Goal: Find specific page/section: Find specific page/section

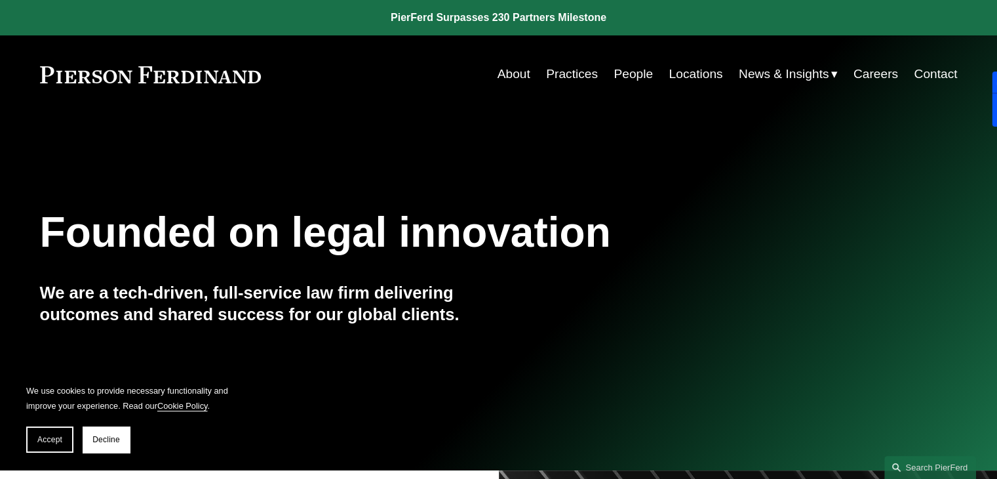
click at [573, 73] on link "Practices" at bounding box center [572, 74] width 52 height 25
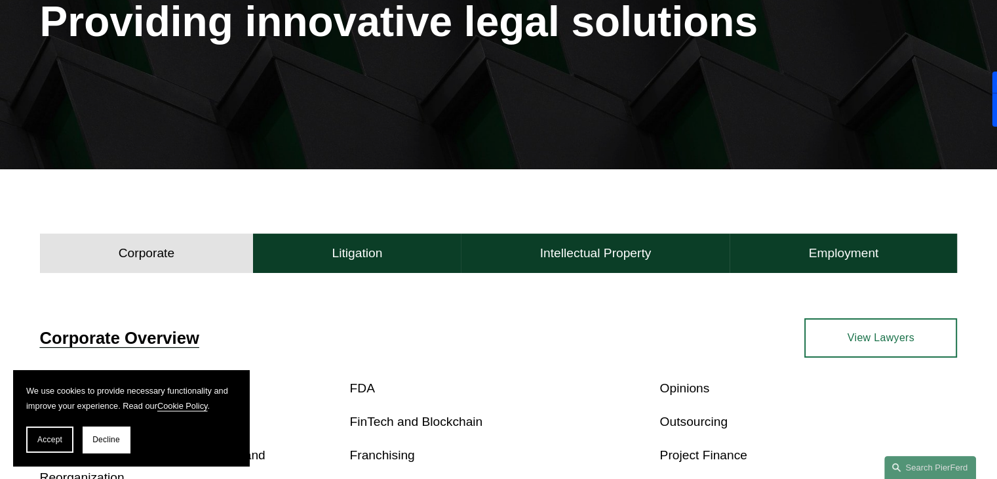
scroll to position [205, 0]
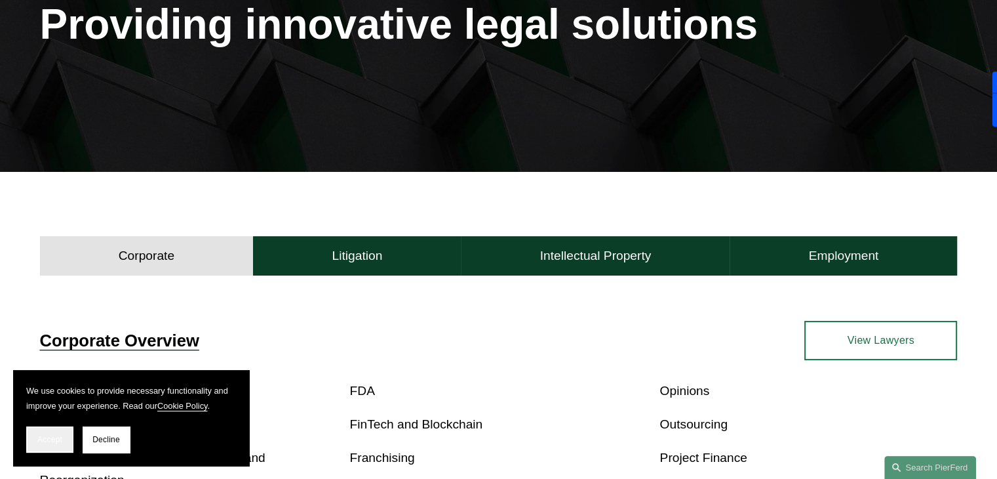
click at [58, 436] on span "Accept" at bounding box center [49, 439] width 25 height 9
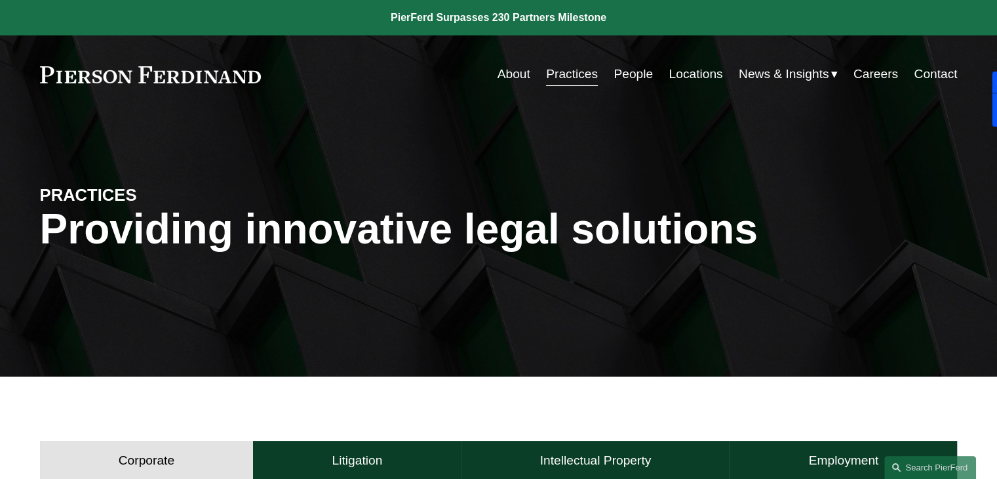
scroll to position [3, 0]
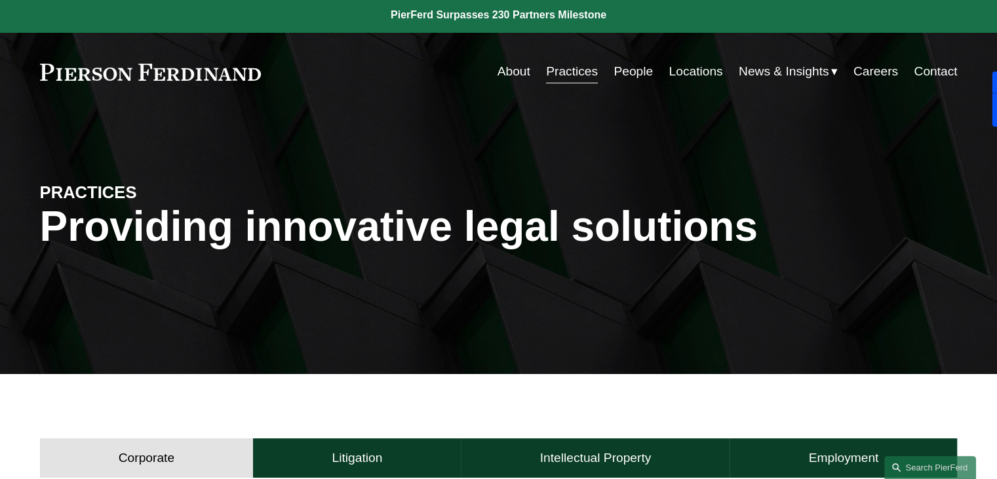
click at [519, 65] on link "About" at bounding box center [514, 71] width 33 height 25
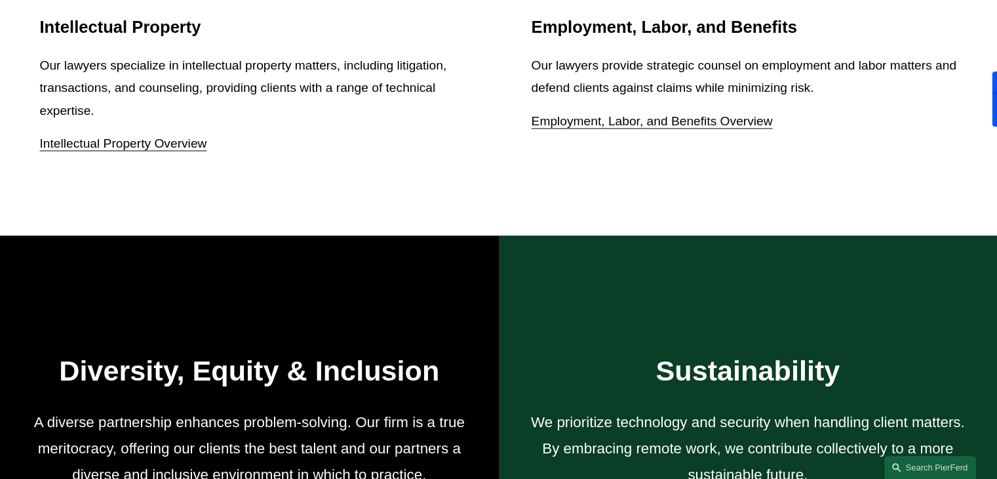
scroll to position [2403, 0]
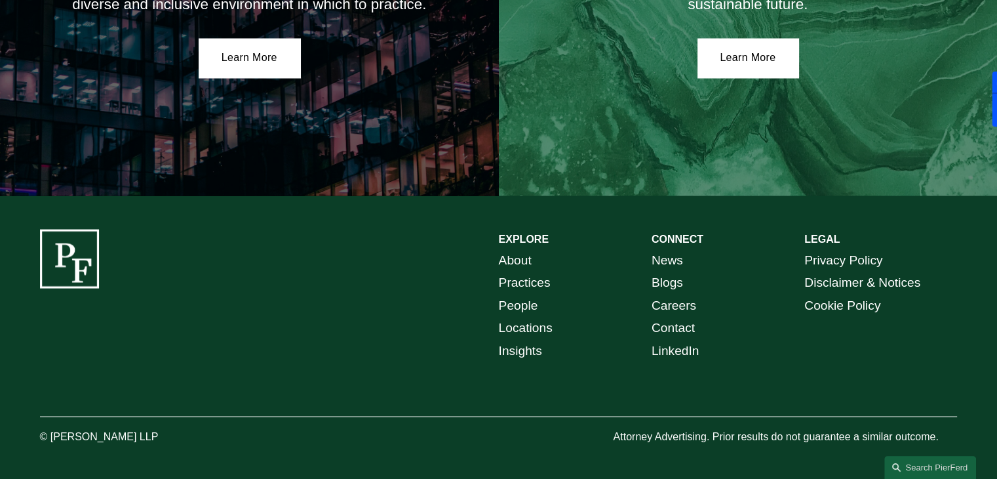
click at [514, 273] on link "Practices" at bounding box center [525, 282] width 52 height 23
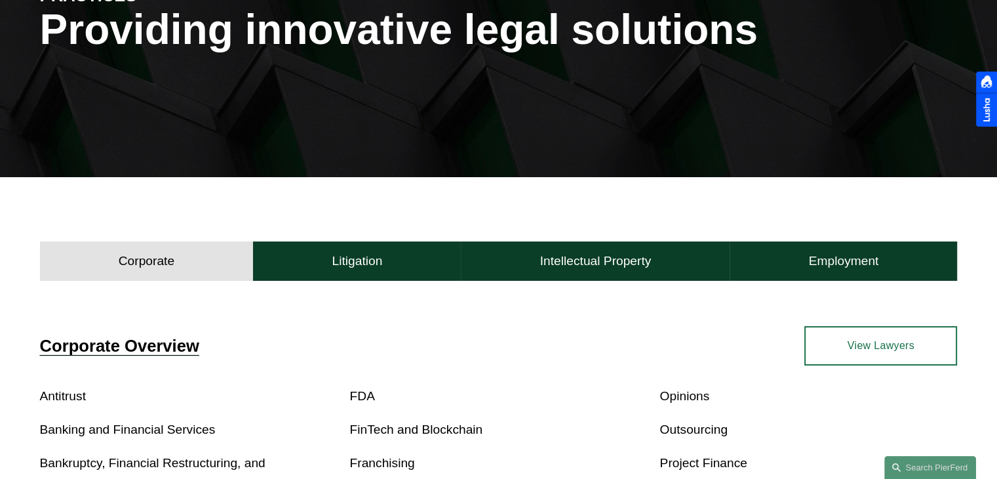
scroll to position [226, 0]
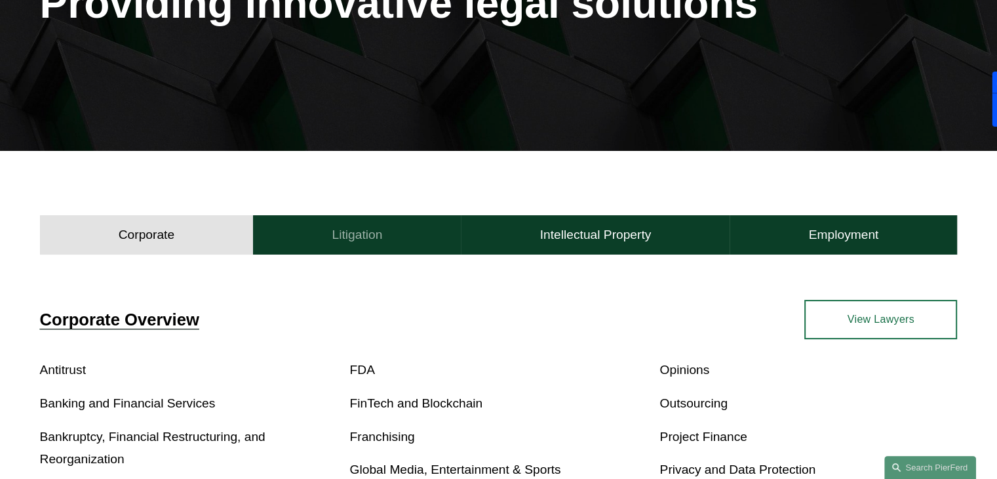
click at [362, 236] on h4 "Litigation" at bounding box center [357, 235] width 50 height 16
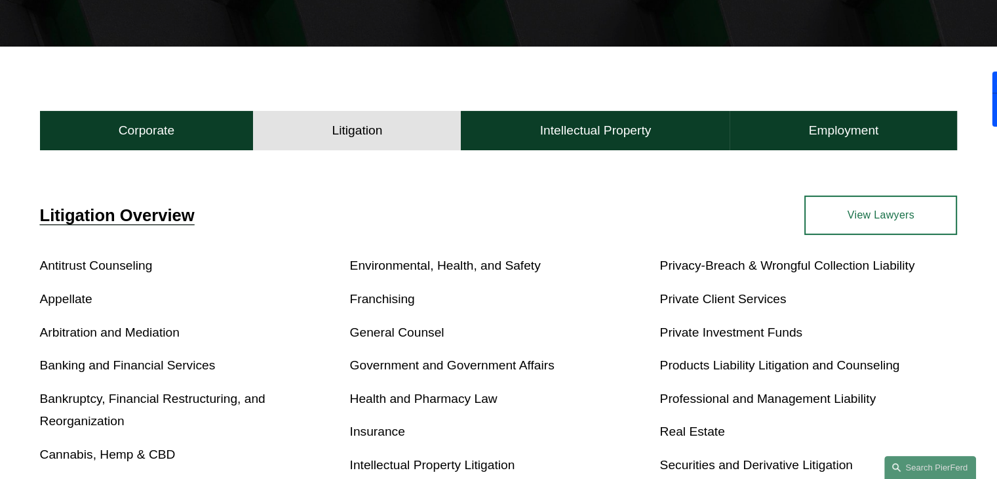
scroll to position [331, 0]
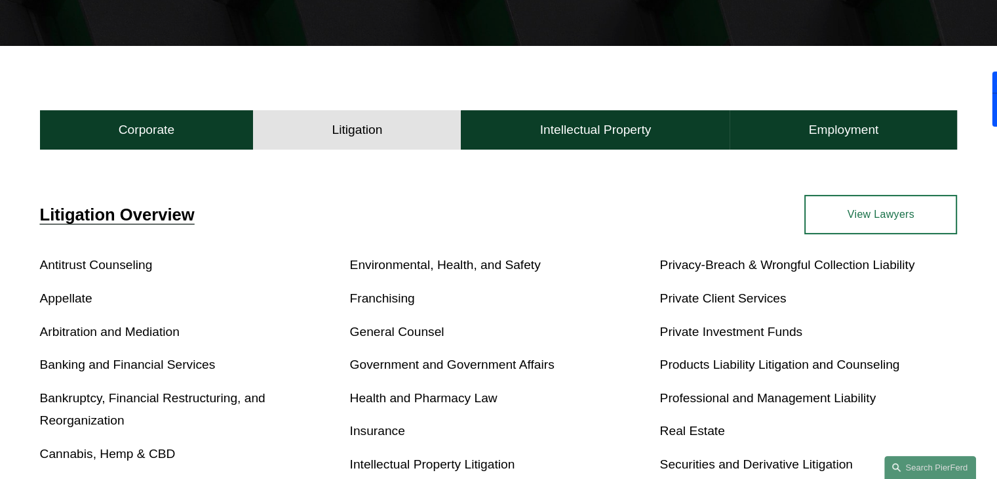
click at [866, 231] on link "View Lawyers" at bounding box center [881, 214] width 153 height 39
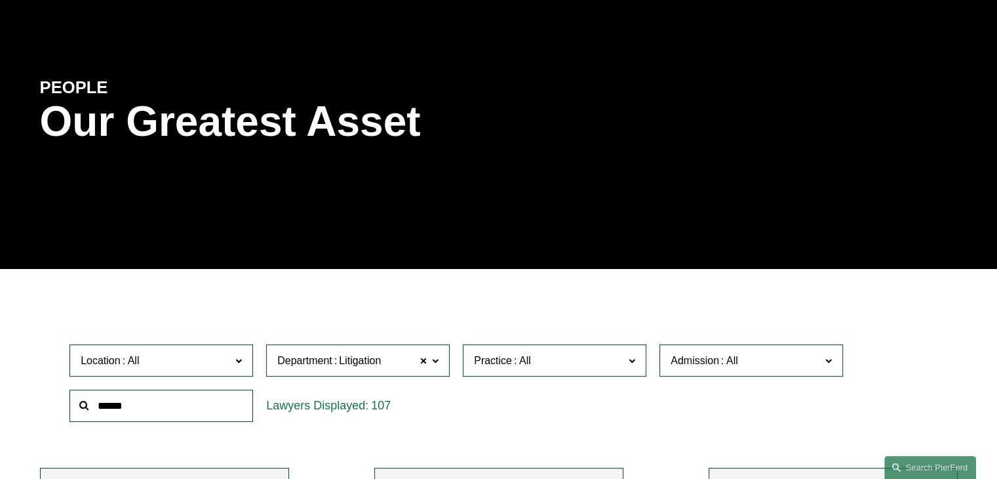
scroll to position [197, 0]
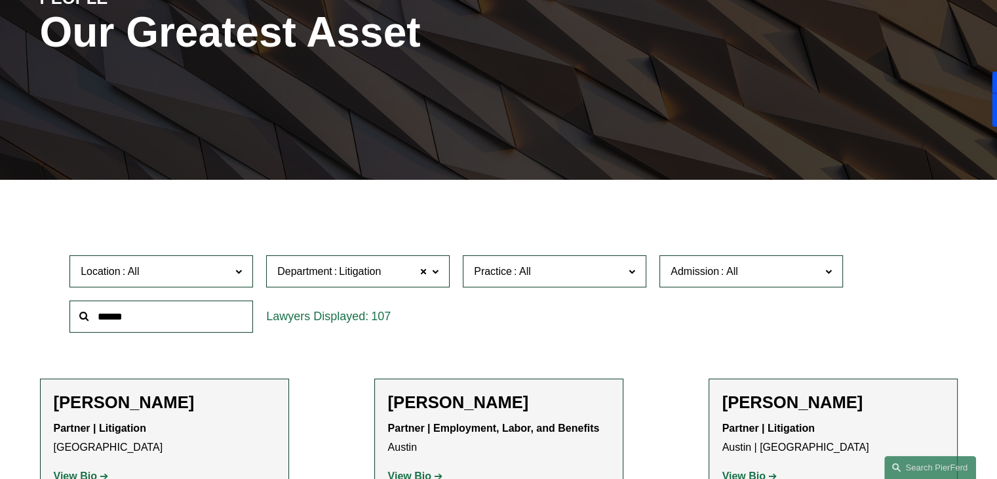
click at [208, 313] on input "text" at bounding box center [162, 316] width 184 height 32
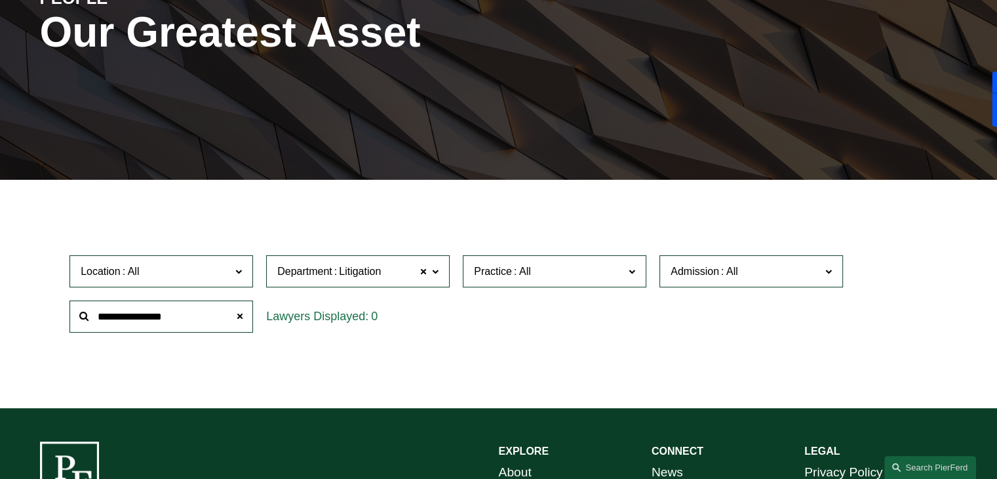
type input "**********"
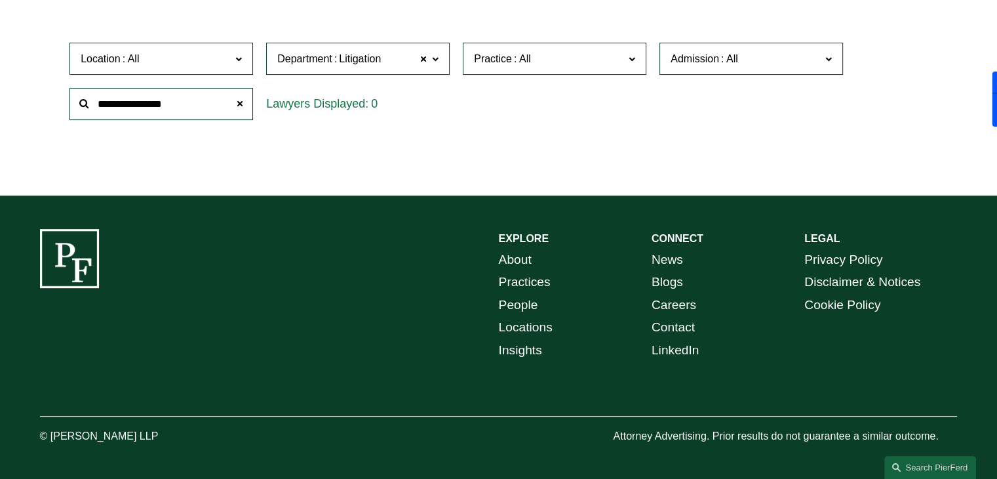
scroll to position [410, 0]
click at [239, 101] on span at bounding box center [240, 103] width 26 height 26
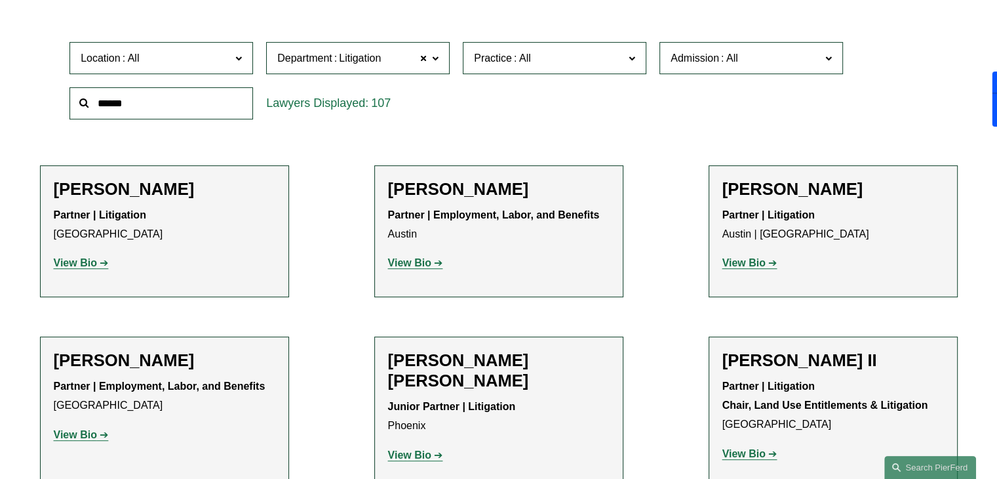
click at [212, 102] on input "text" at bounding box center [162, 103] width 184 height 32
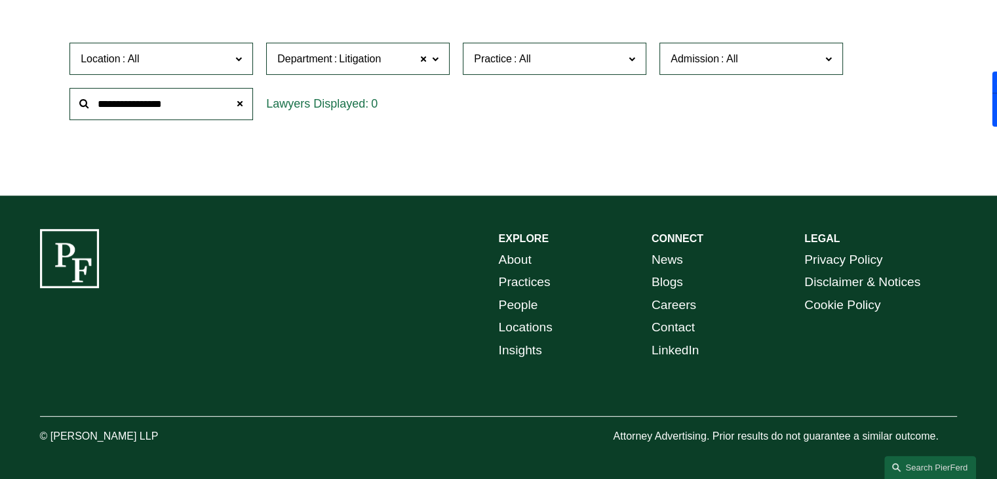
type input "**********"
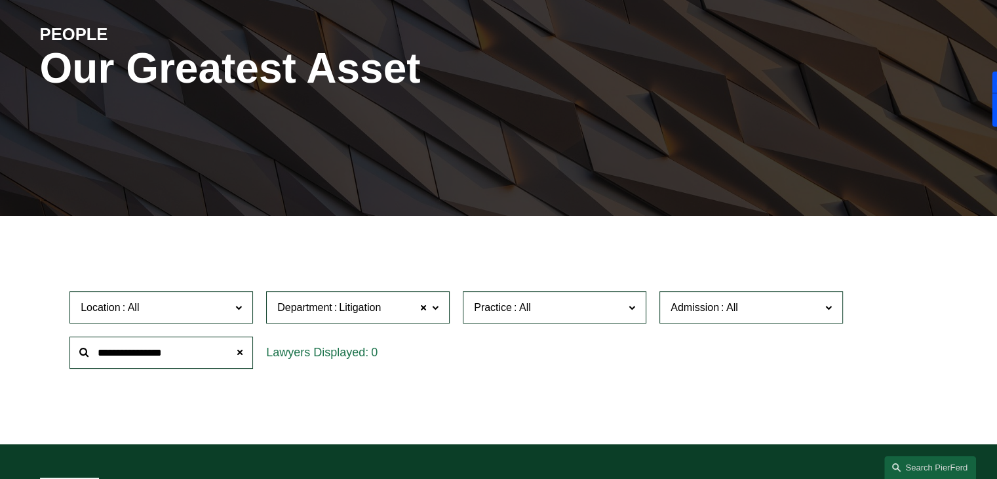
scroll to position [0, 0]
